Goal: Task Accomplishment & Management: Use online tool/utility

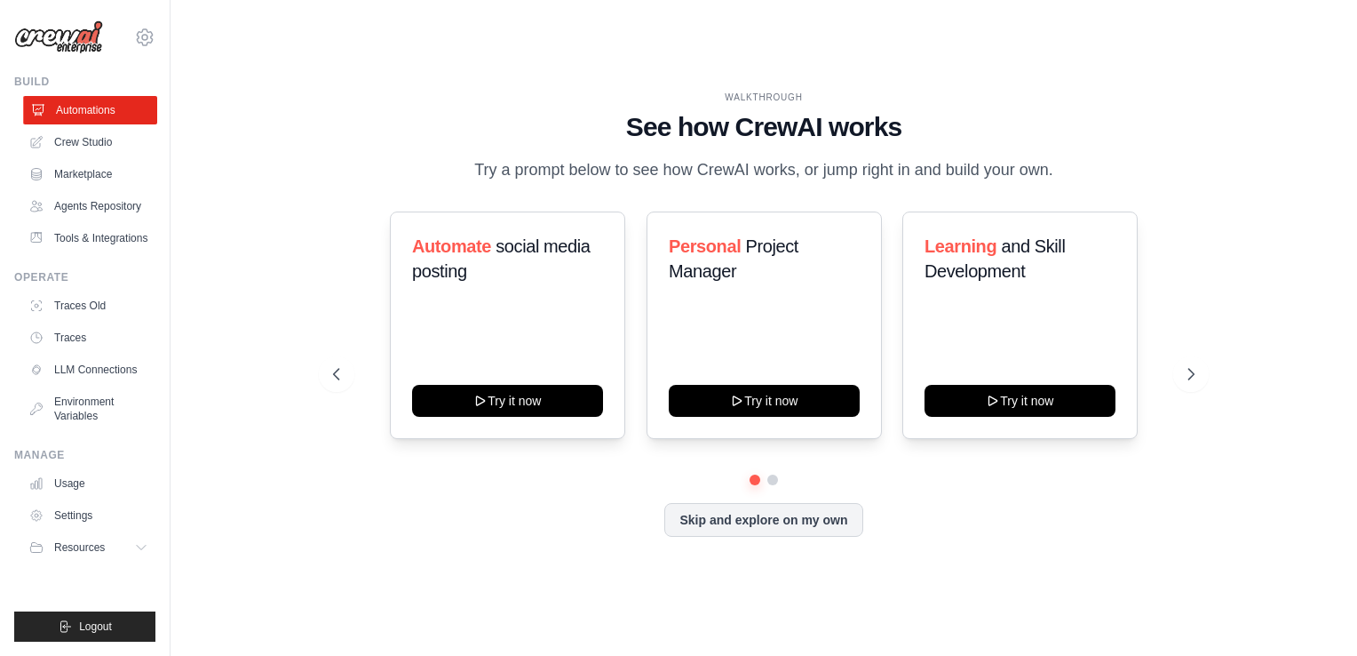
click at [124, 112] on link "Automations" at bounding box center [90, 110] width 134 height 28
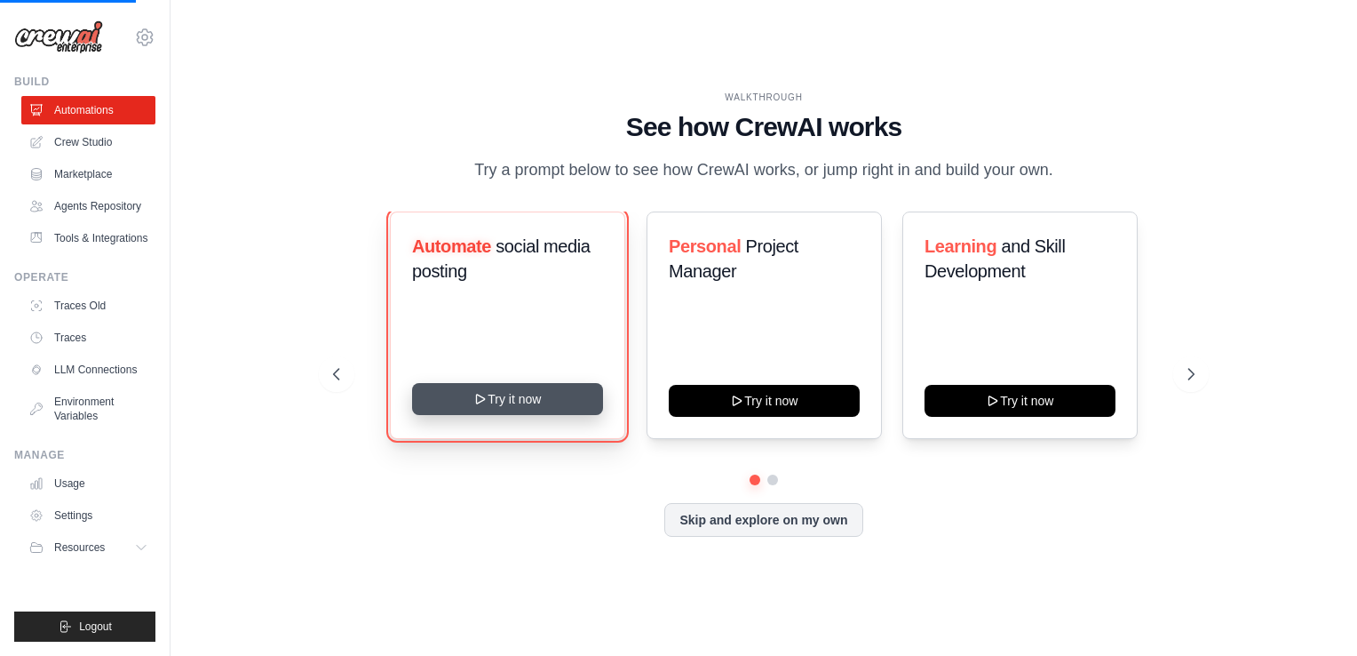
drag, startPoint x: 529, startPoint y: 408, endPoint x: 582, endPoint y: 408, distance: 52.4
click at [529, 408] on button "Try it now" at bounding box center [507, 399] width 191 height 32
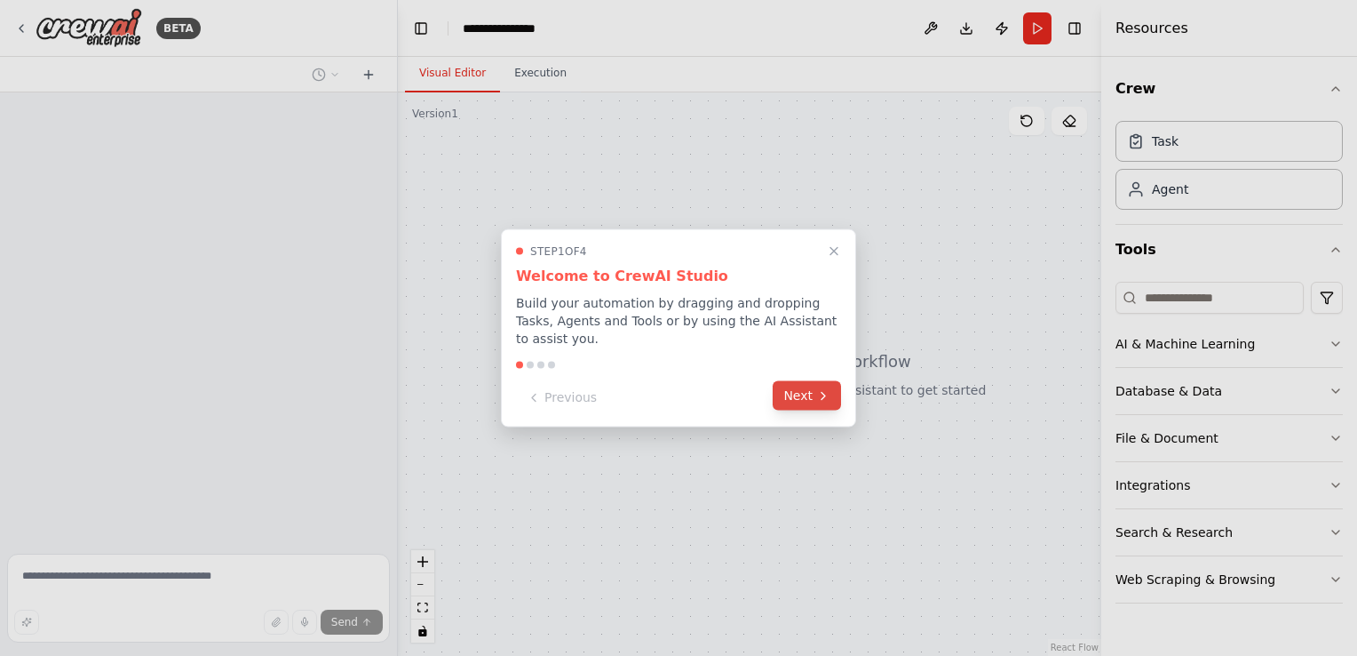
click at [797, 386] on button "Next" at bounding box center [807, 395] width 68 height 29
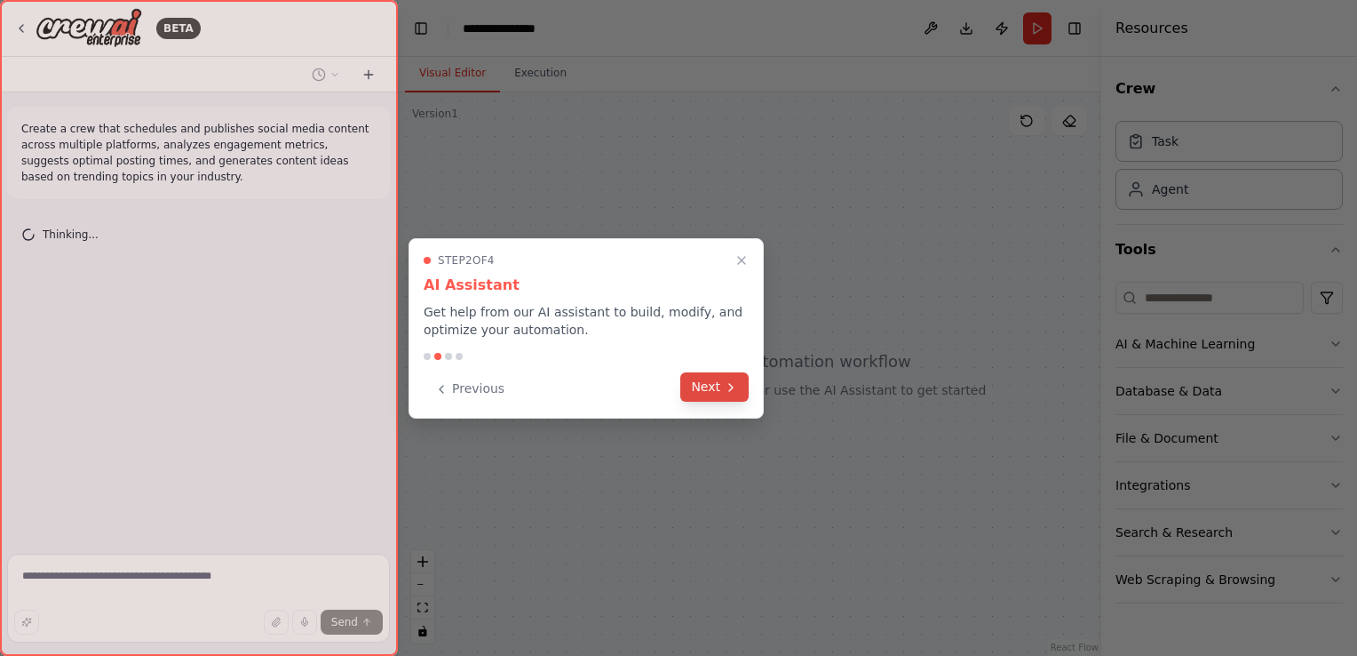
click at [696, 389] on button "Next" at bounding box center [715, 386] width 68 height 29
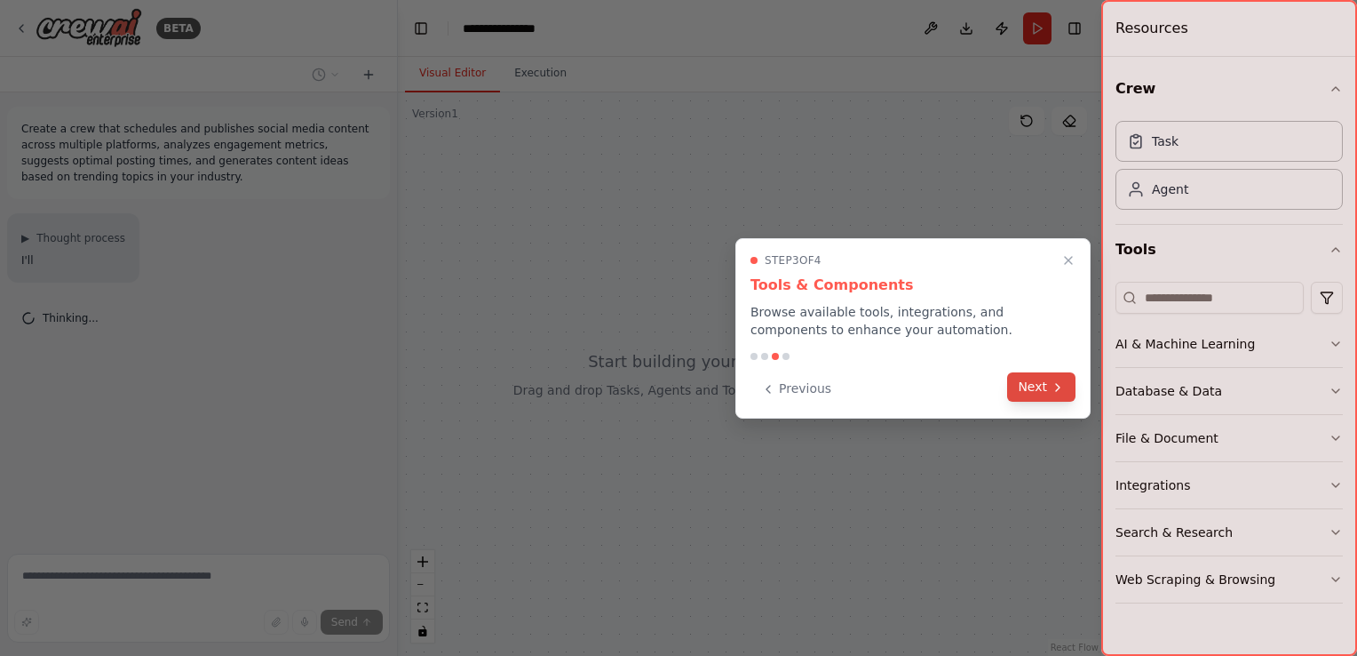
click at [1055, 386] on icon at bounding box center [1058, 387] width 14 height 14
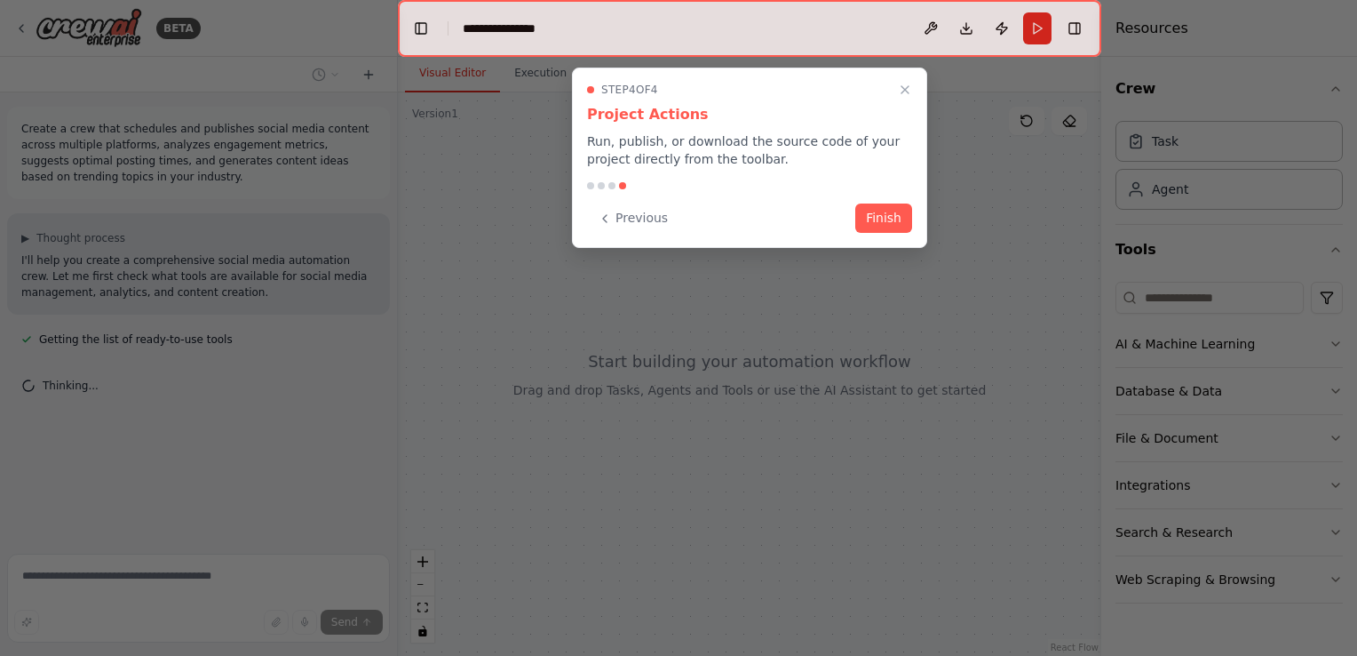
click at [899, 223] on button "Finish" at bounding box center [884, 217] width 57 height 29
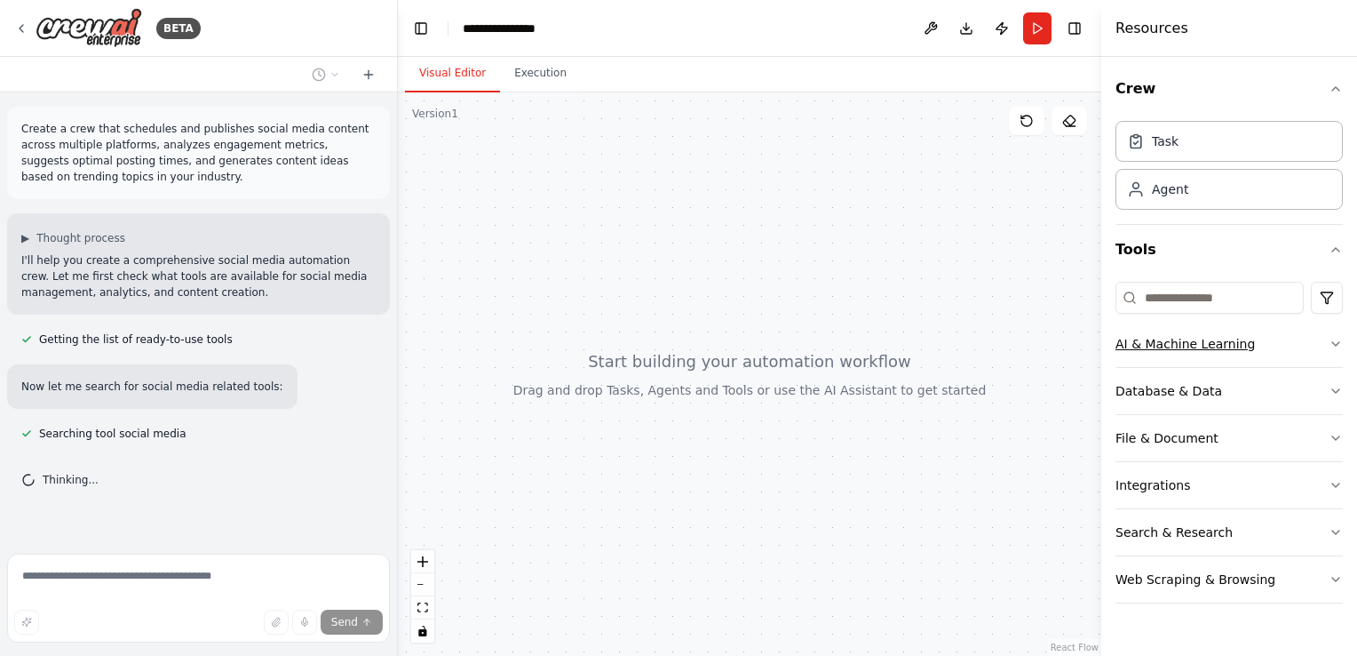
click at [1340, 337] on icon "button" at bounding box center [1336, 344] width 14 height 14
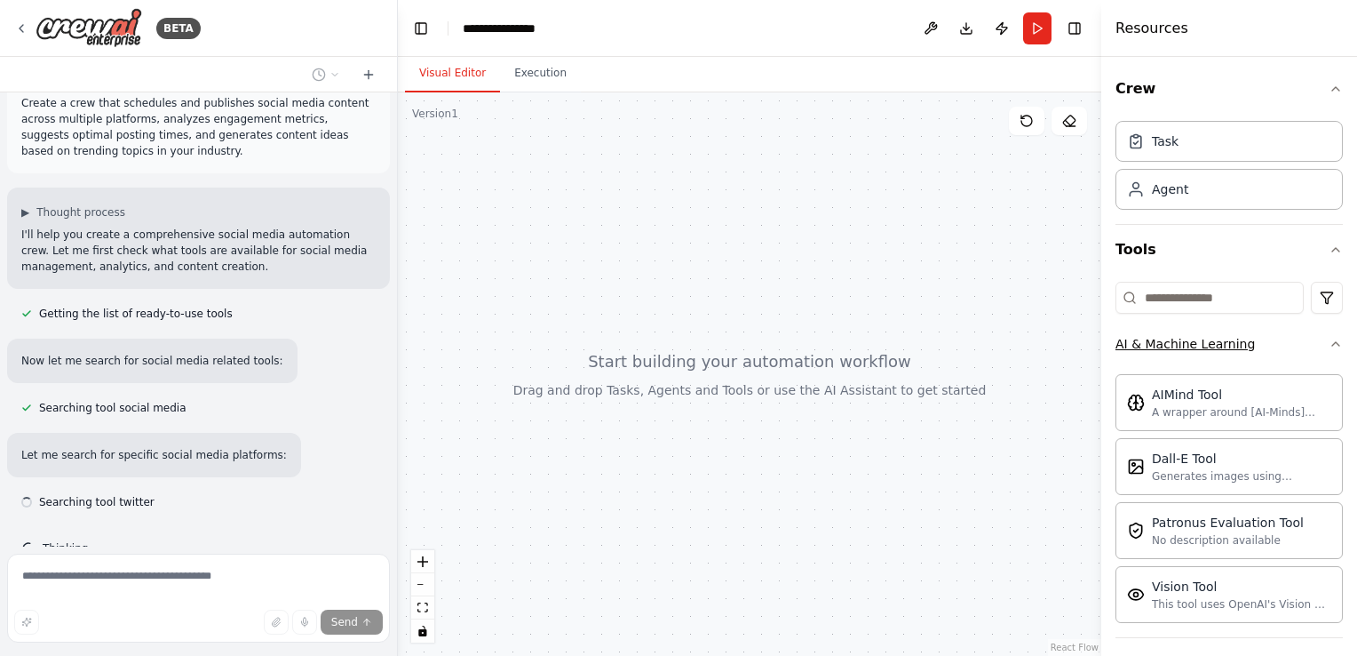
scroll to position [61, 0]
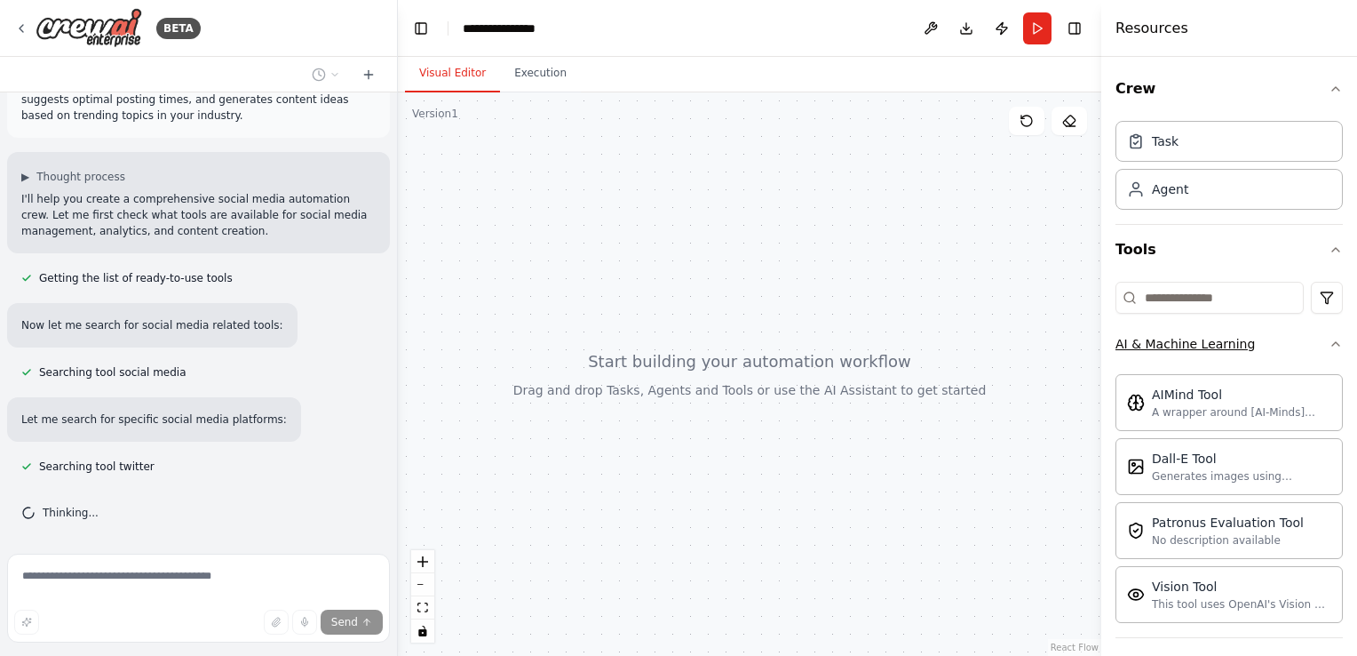
click at [1329, 344] on icon "button" at bounding box center [1336, 344] width 14 height 14
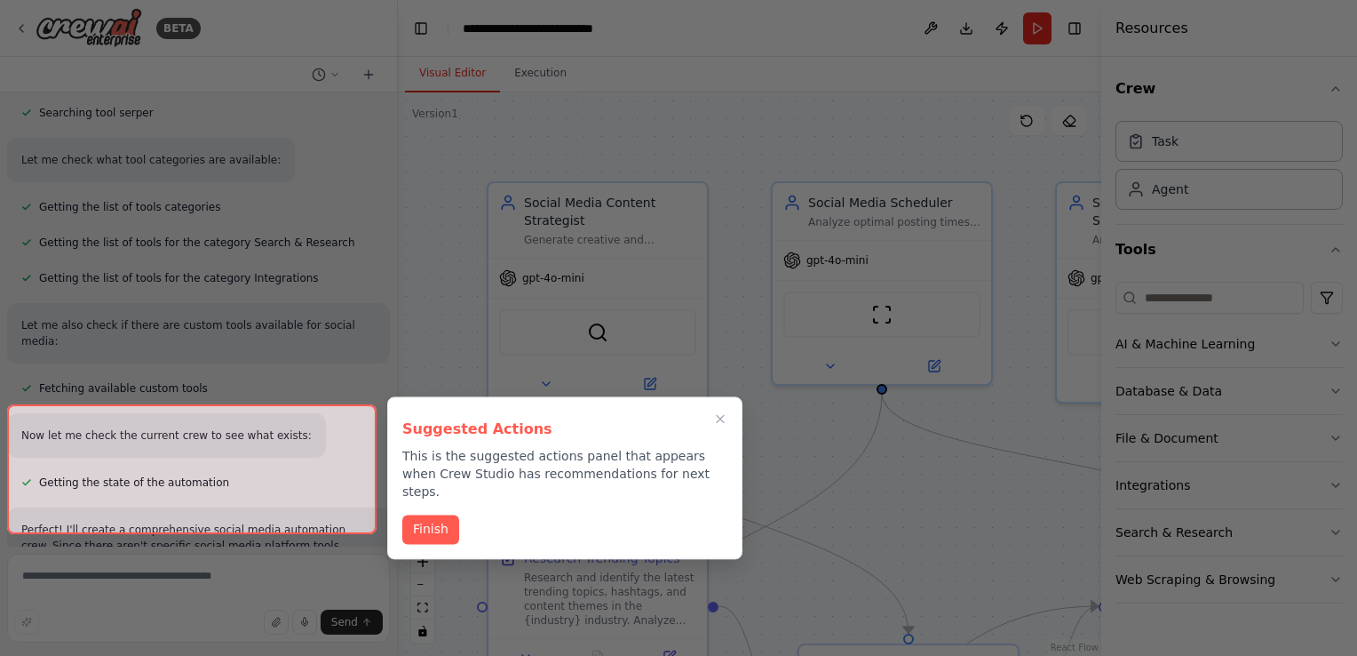
scroll to position [1994, 0]
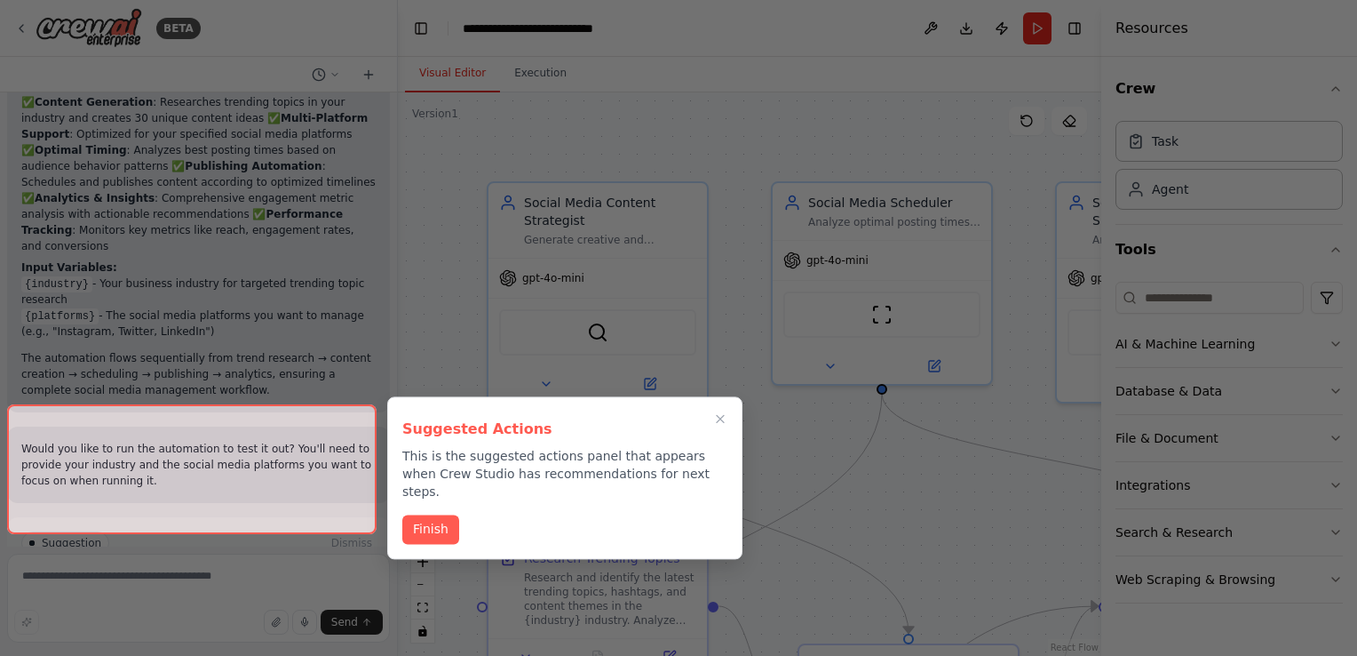
drag, startPoint x: 420, startPoint y: 511, endPoint x: 467, endPoint y: 512, distance: 47.1
click at [420, 514] on button "Finish" at bounding box center [430, 528] width 57 height 29
